Goal: Find contact information: Find contact information

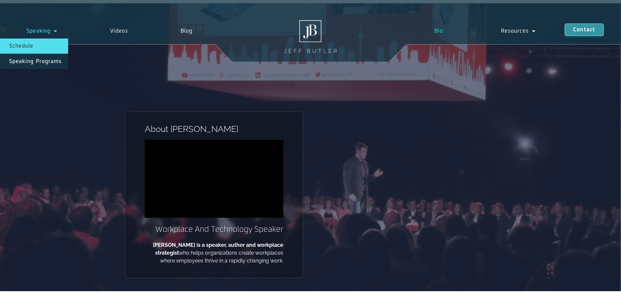
click at [32, 47] on link "Schedule" at bounding box center [34, 45] width 68 height 15
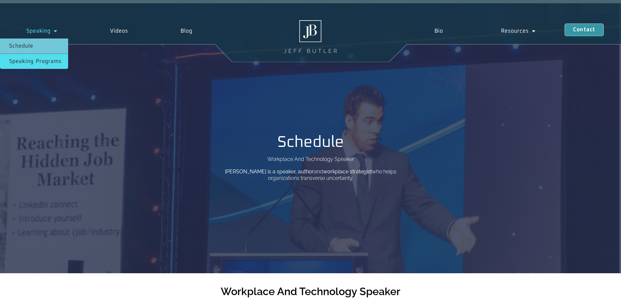
click at [32, 57] on link "Speaking Programs" at bounding box center [34, 61] width 68 height 15
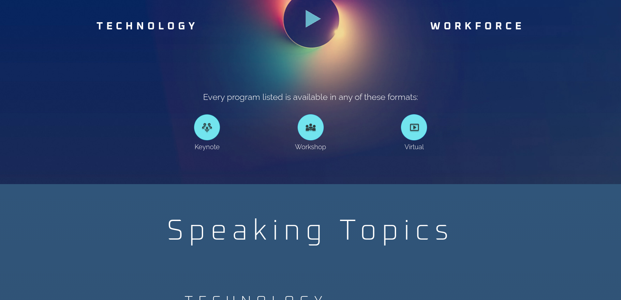
scroll to position [457, 0]
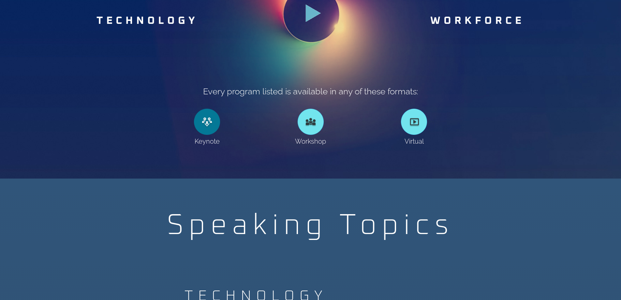
click at [207, 124] on link at bounding box center [207, 122] width 26 height 26
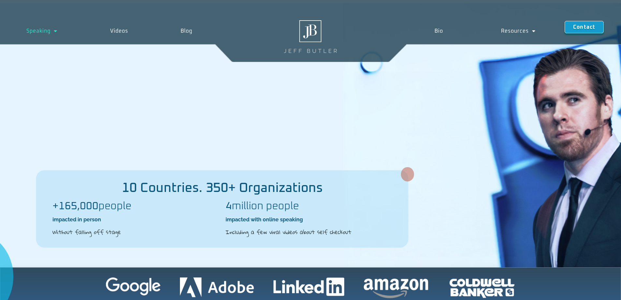
click at [579, 28] on span "Contact" at bounding box center [584, 28] width 22 height 5
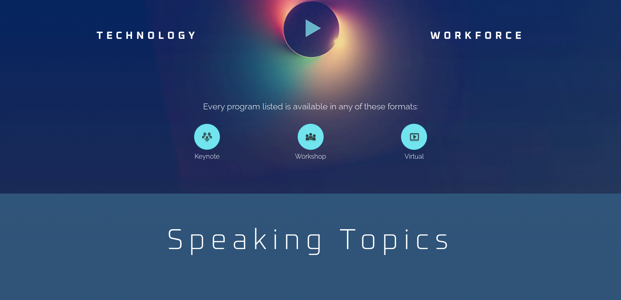
scroll to position [455, 0]
